Goal: Information Seeking & Learning: Learn about a topic

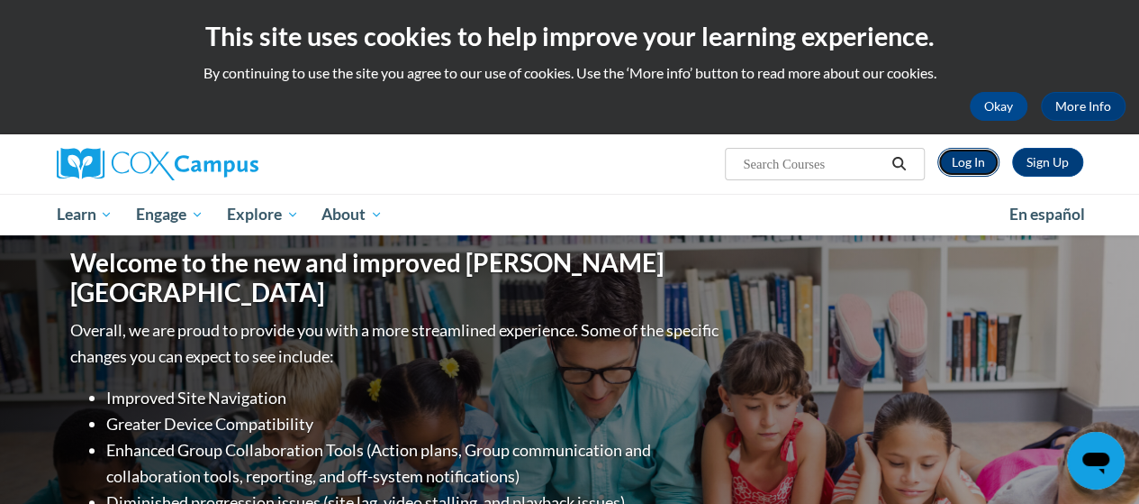
click at [976, 163] on link "Log In" at bounding box center [969, 162] width 62 height 29
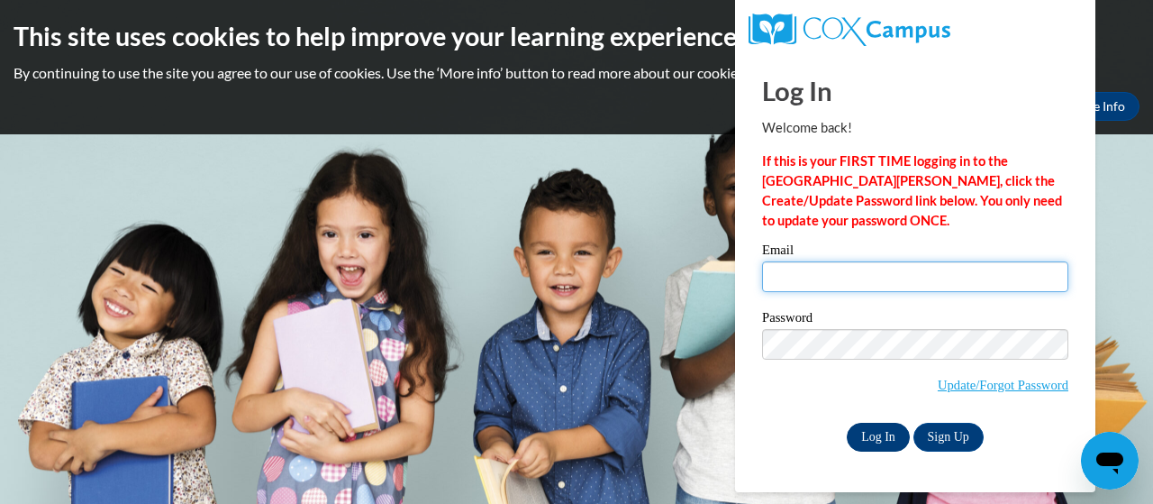
type input "sdill@mocinc.org"
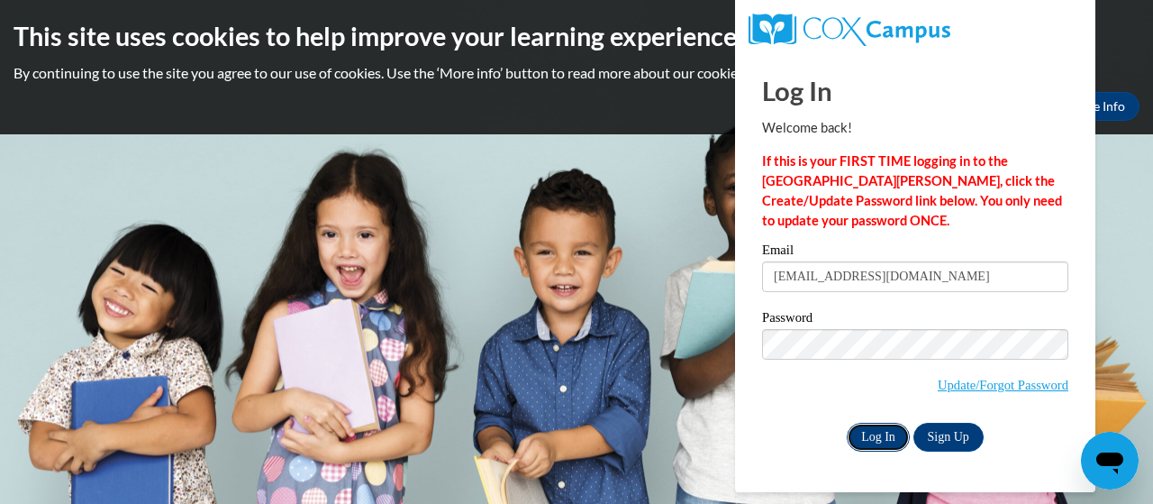
click at [894, 439] on input "Log In" at bounding box center [878, 436] width 63 height 29
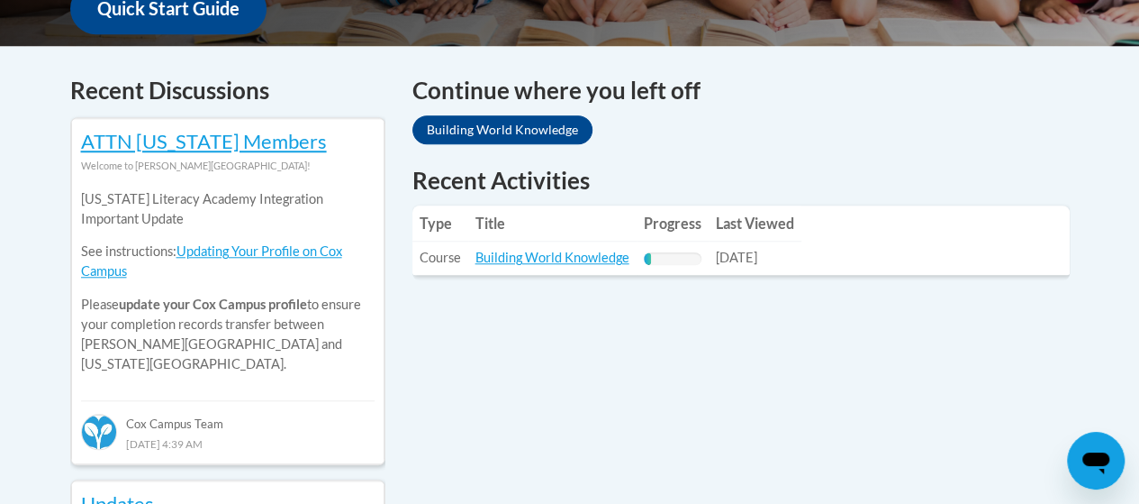
scroll to position [811, 0]
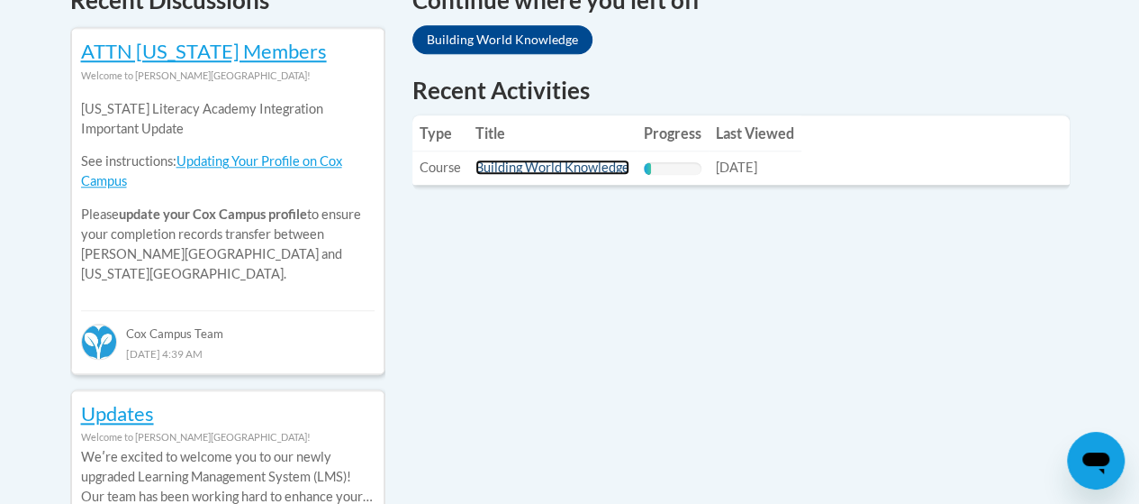
click at [569, 170] on link "Building World Knowledge" at bounding box center [553, 166] width 154 height 15
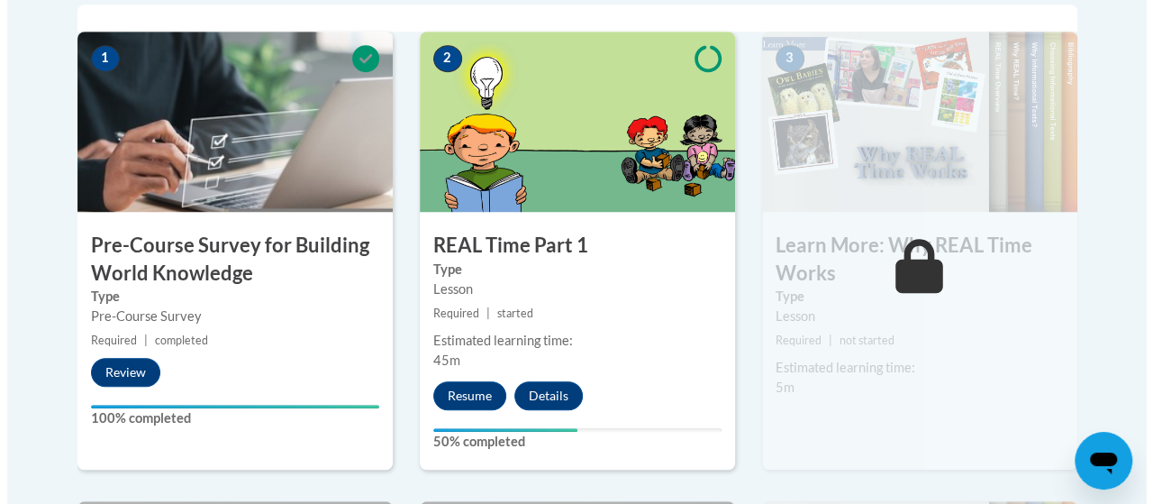
scroll to position [631, 0]
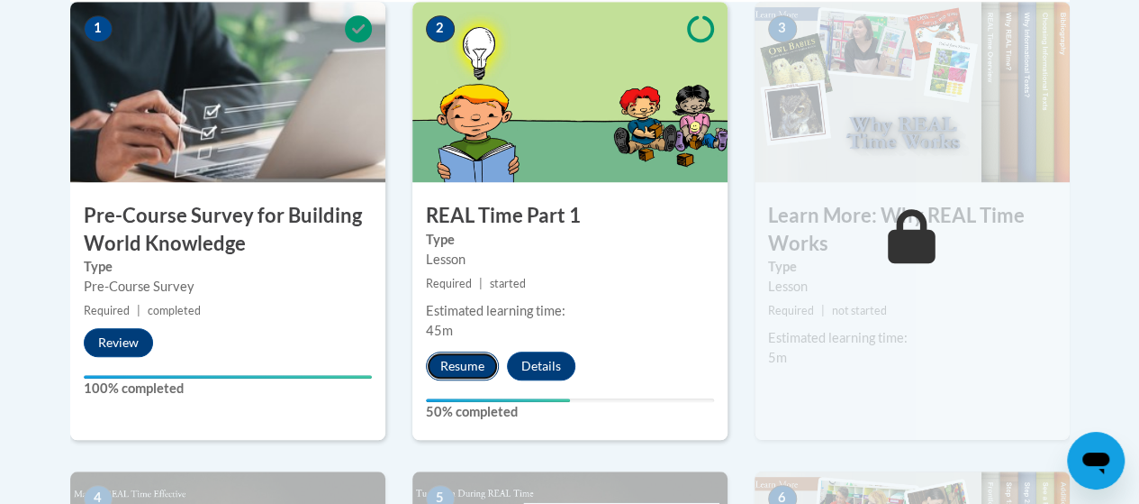
click at [459, 364] on button "Resume" at bounding box center [462, 365] width 73 height 29
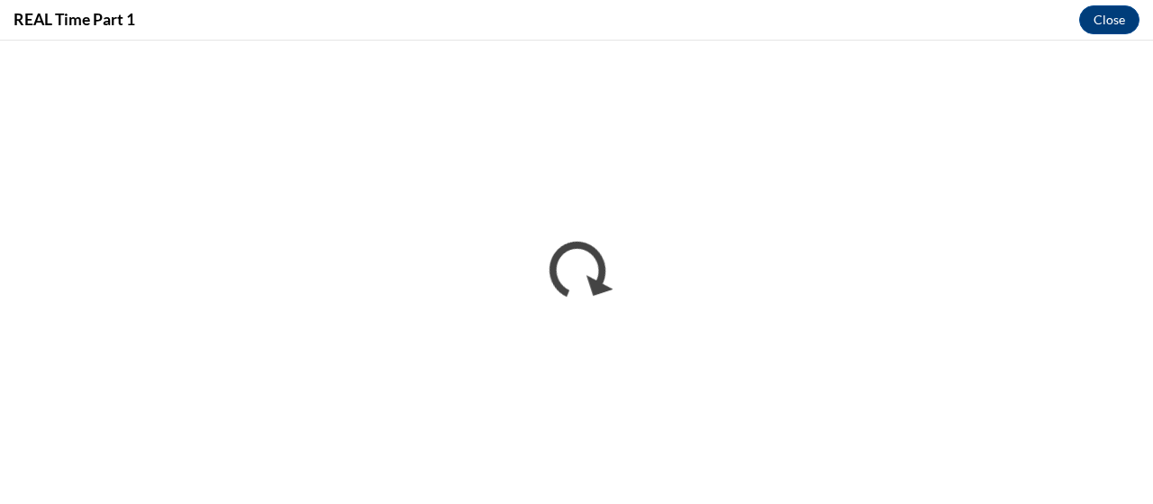
scroll to position [0, 0]
